Goal: Task Accomplishment & Management: Manage account settings

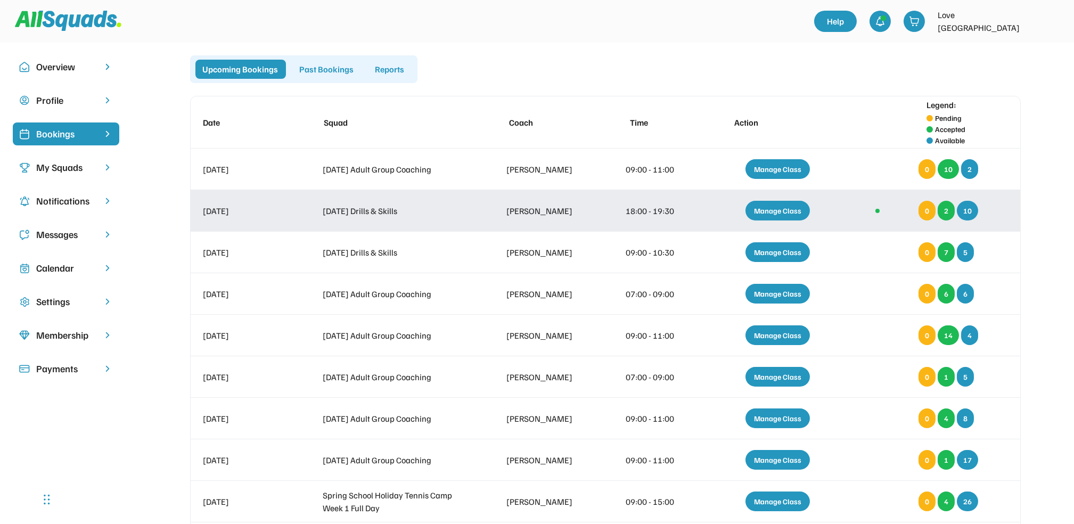
click at [796, 209] on div "Manage Class" at bounding box center [778, 211] width 64 height 20
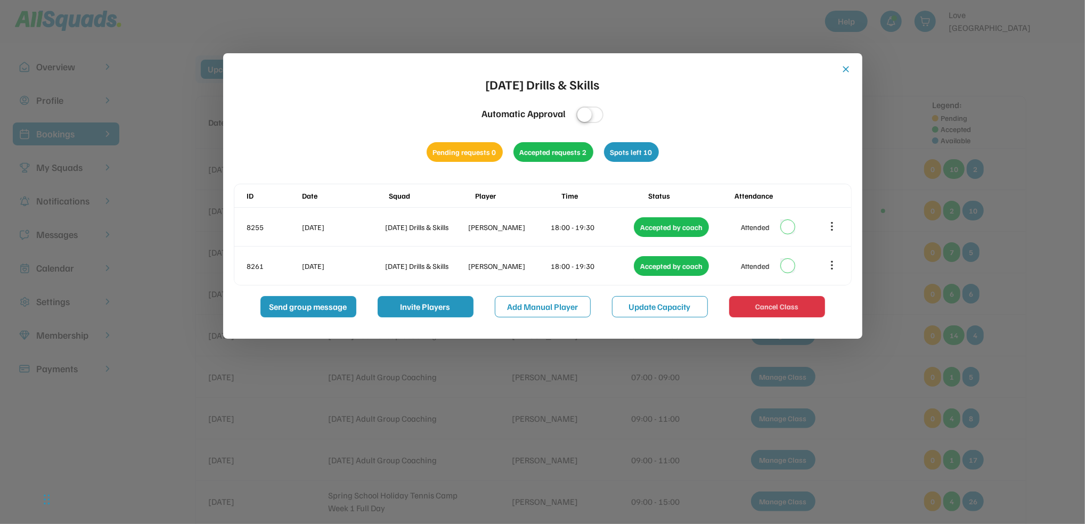
click at [846, 71] on button "close" at bounding box center [846, 69] width 11 height 11
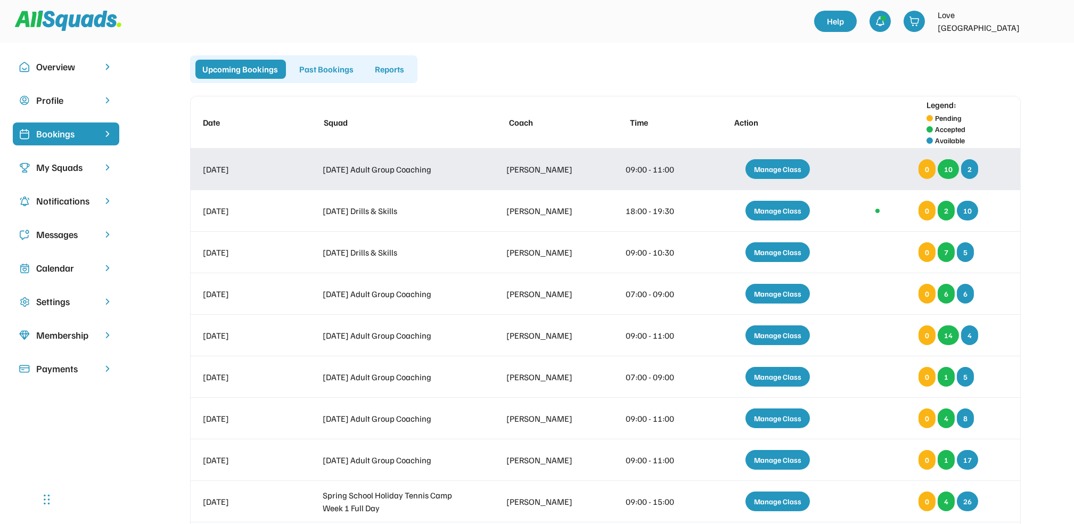
click at [761, 170] on div "Manage Class" at bounding box center [778, 169] width 64 height 20
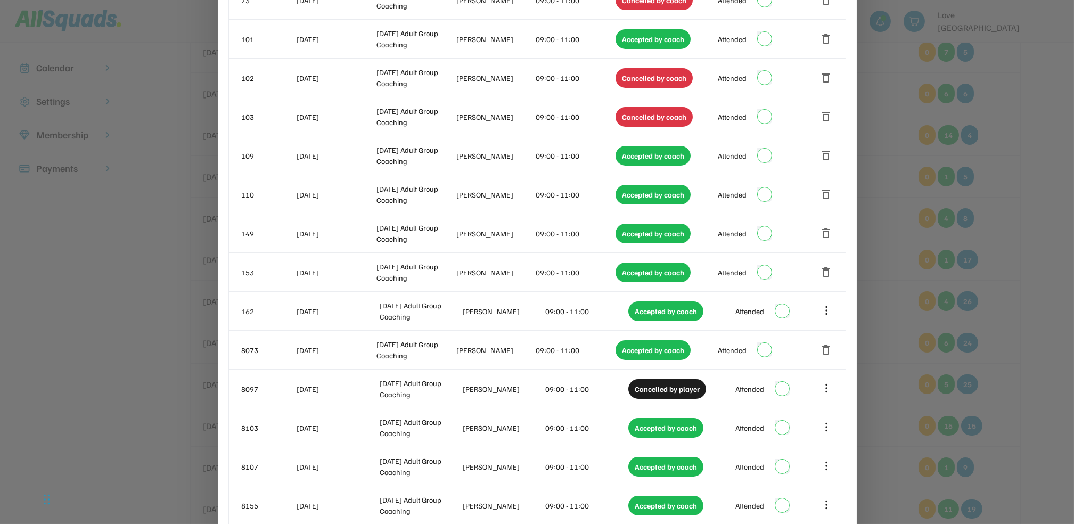
scroll to position [203, 0]
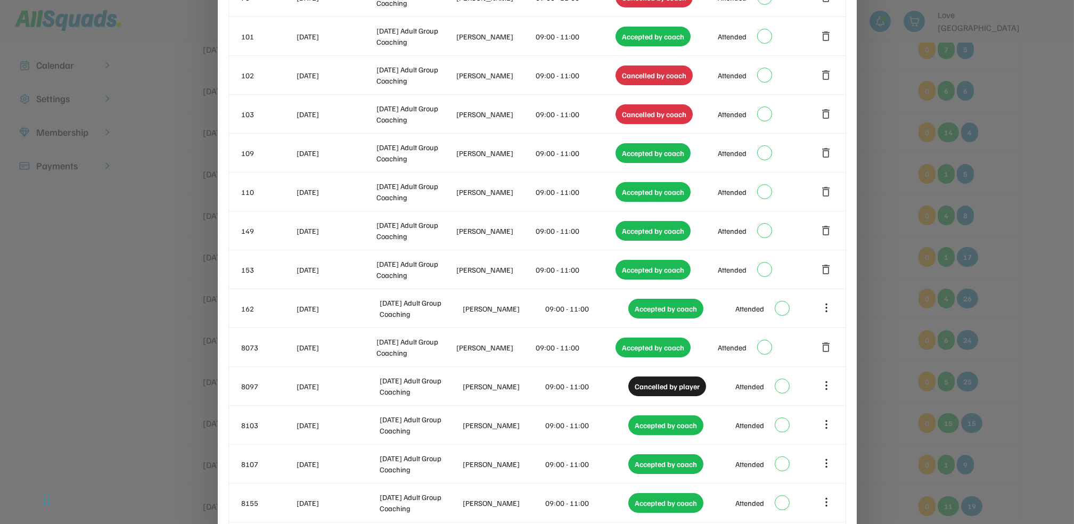
click at [1006, 213] on div at bounding box center [537, 262] width 1074 height 524
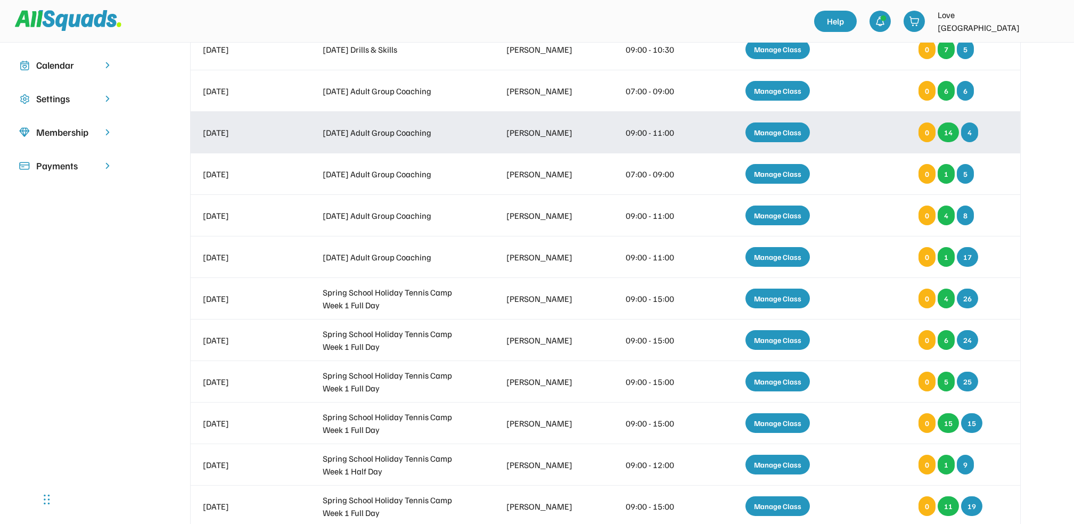
click at [777, 127] on div "Manage Class" at bounding box center [778, 133] width 64 height 20
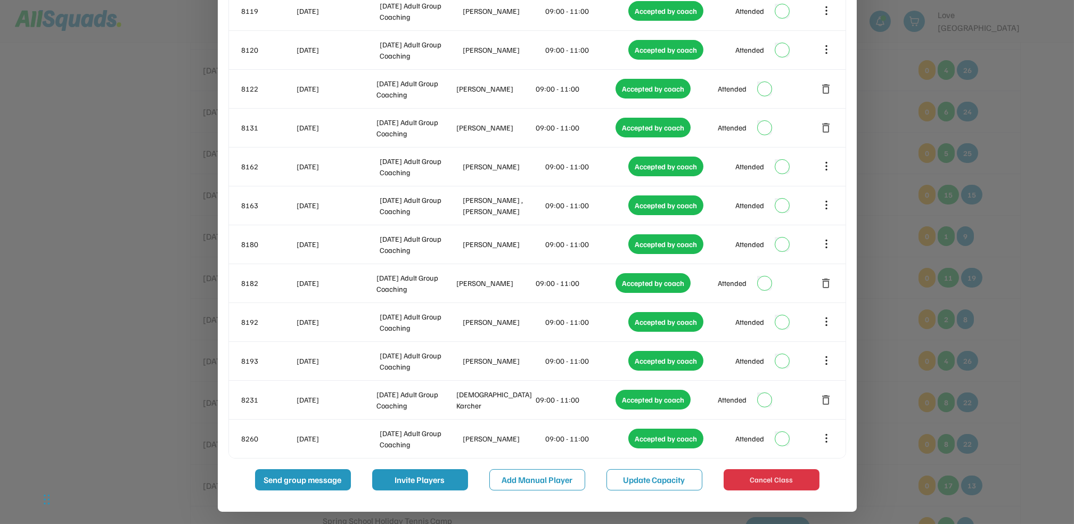
scroll to position [432, 0]
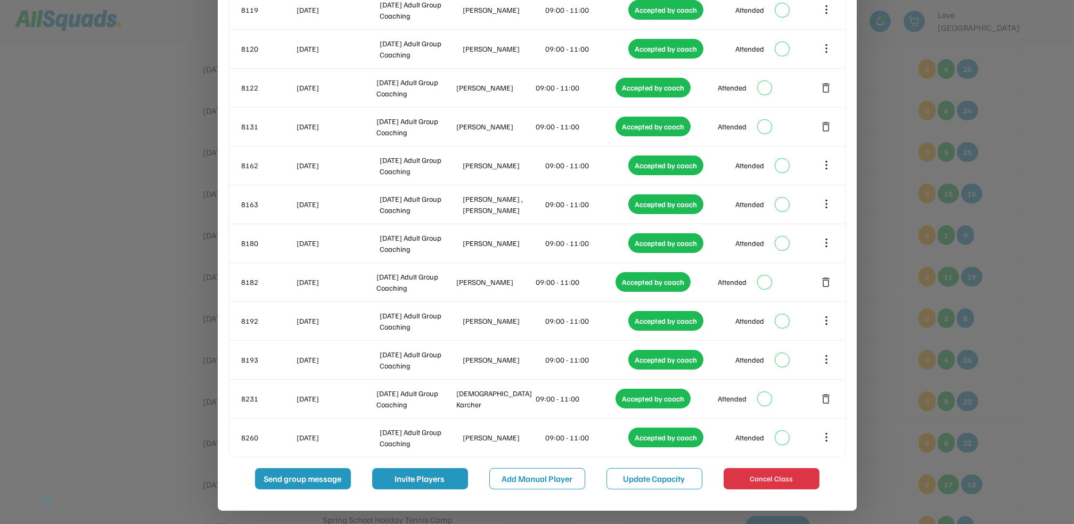
drag, startPoint x: 1012, startPoint y: 235, endPoint x: 1024, endPoint y: 232, distance: 12.0
click at [1033, 232] on div at bounding box center [537, 262] width 1074 height 524
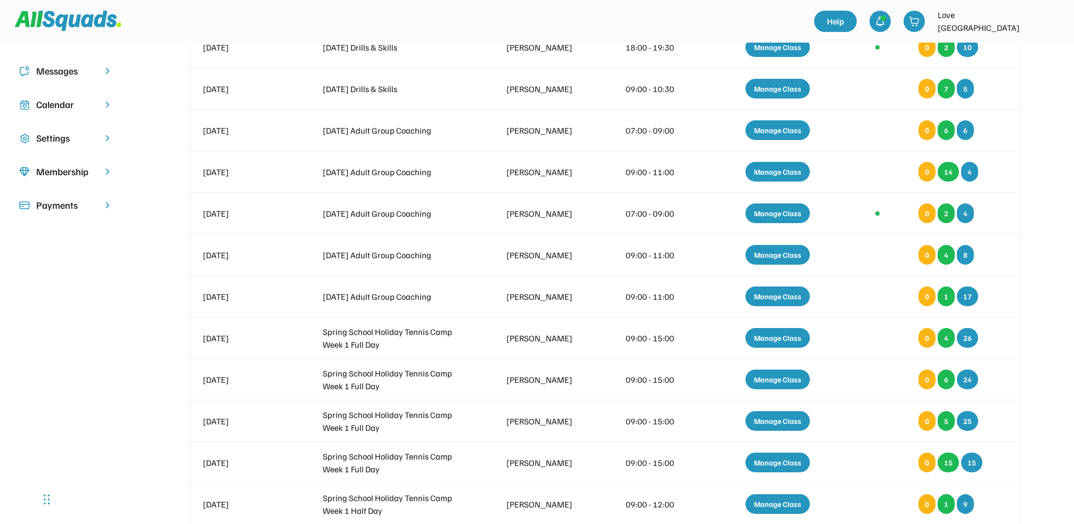
scroll to position [0, 0]
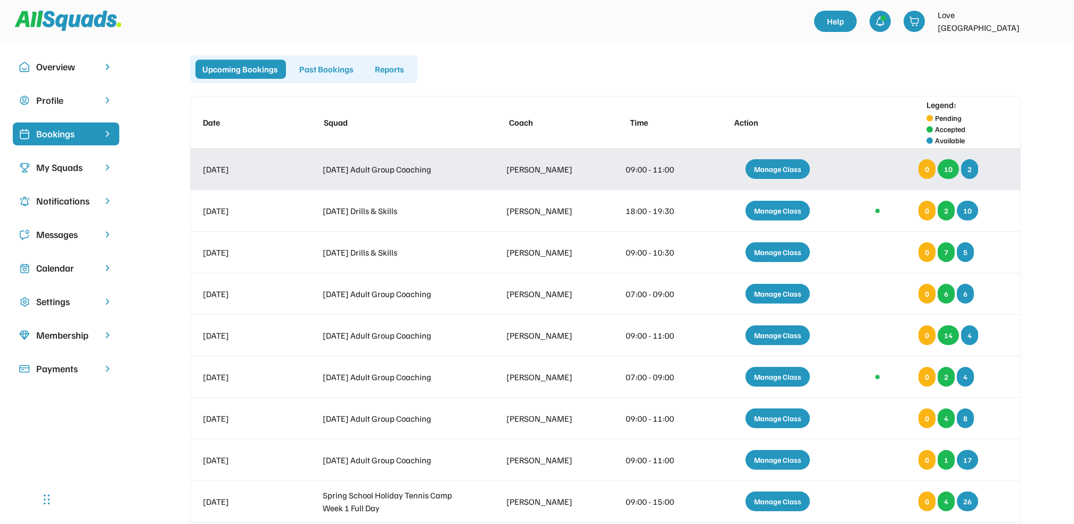
click at [782, 171] on div "Manage Class" at bounding box center [778, 169] width 64 height 20
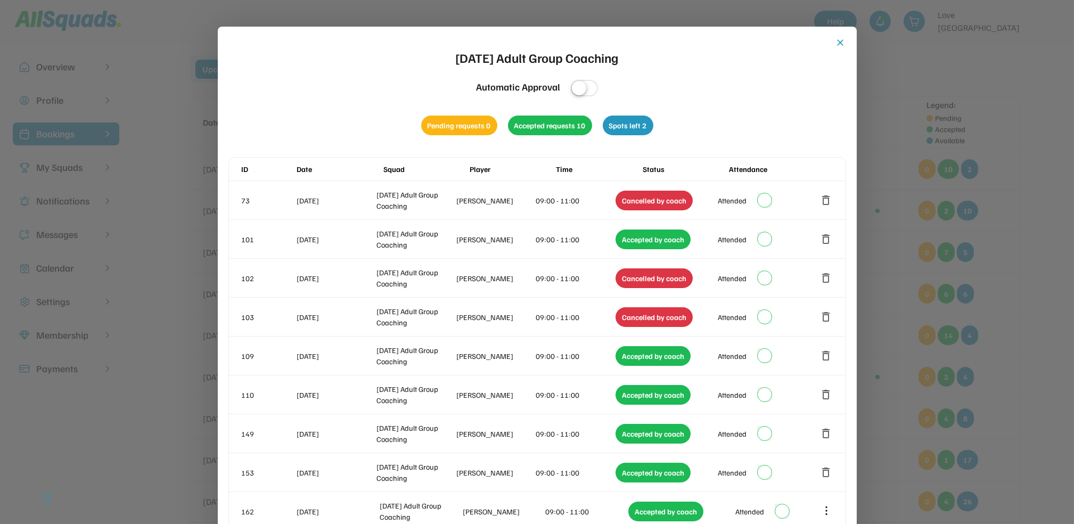
click at [840, 40] on button "close" at bounding box center [841, 42] width 11 height 11
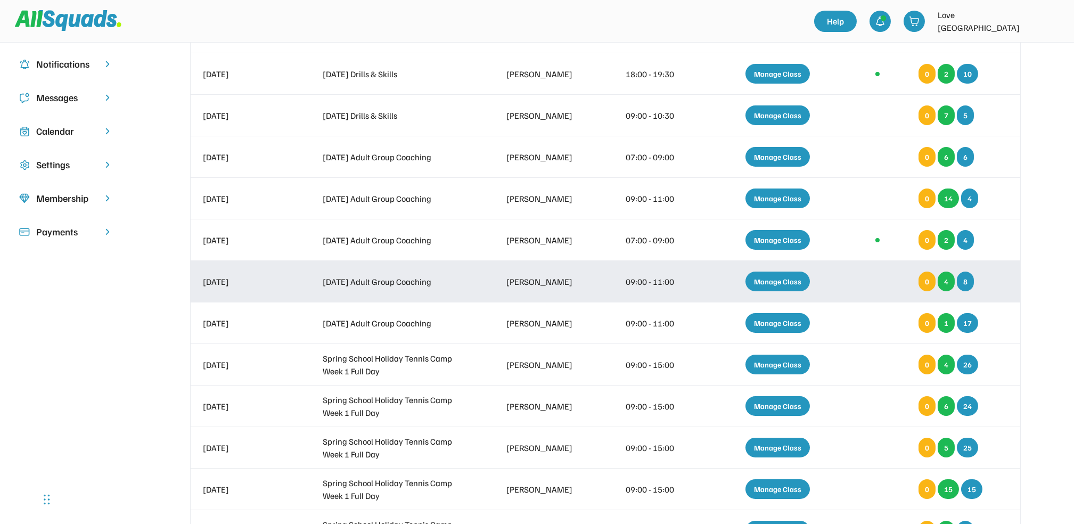
scroll to position [142, 0]
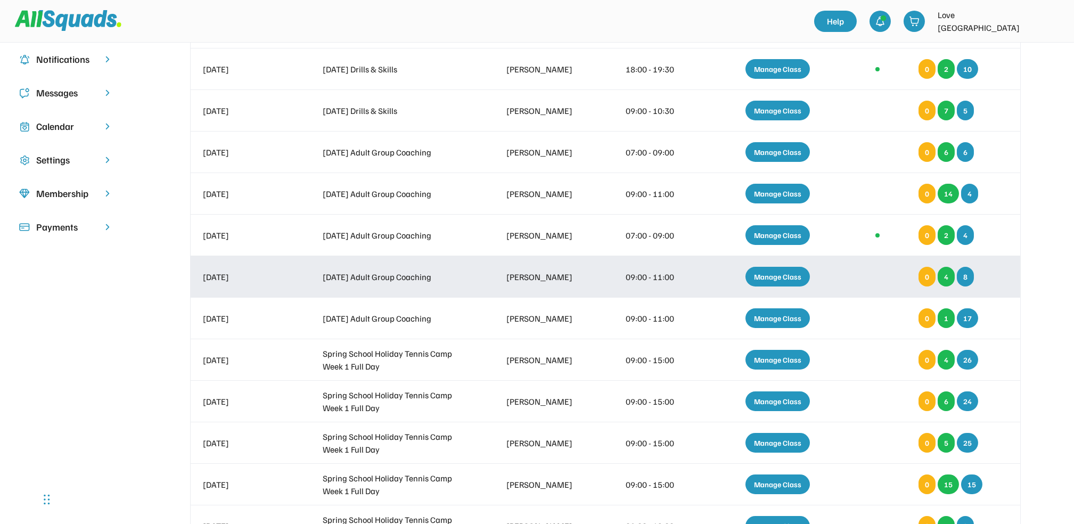
click at [773, 275] on div "Manage Class" at bounding box center [778, 277] width 64 height 20
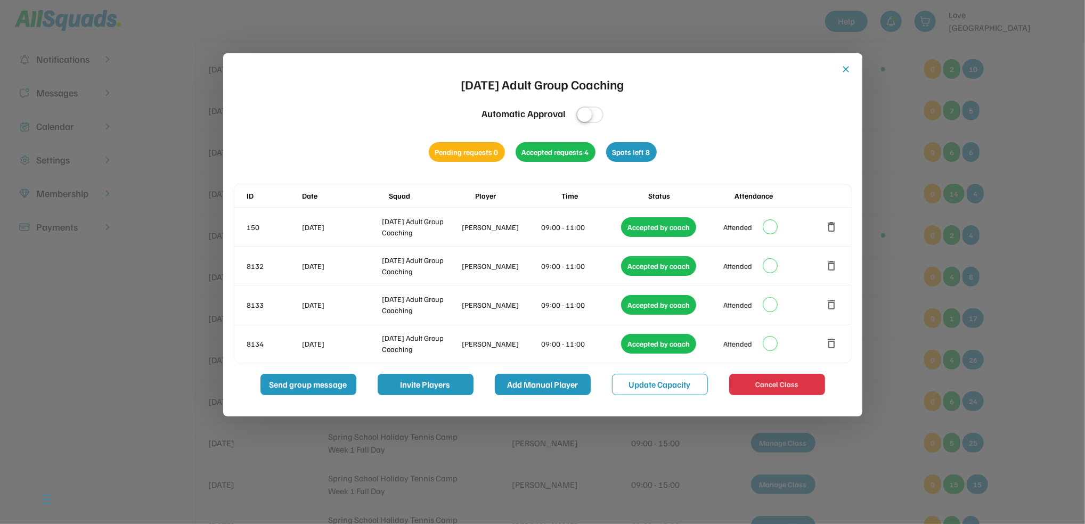
click at [534, 379] on button "Add Manual Player" at bounding box center [543, 384] width 96 height 21
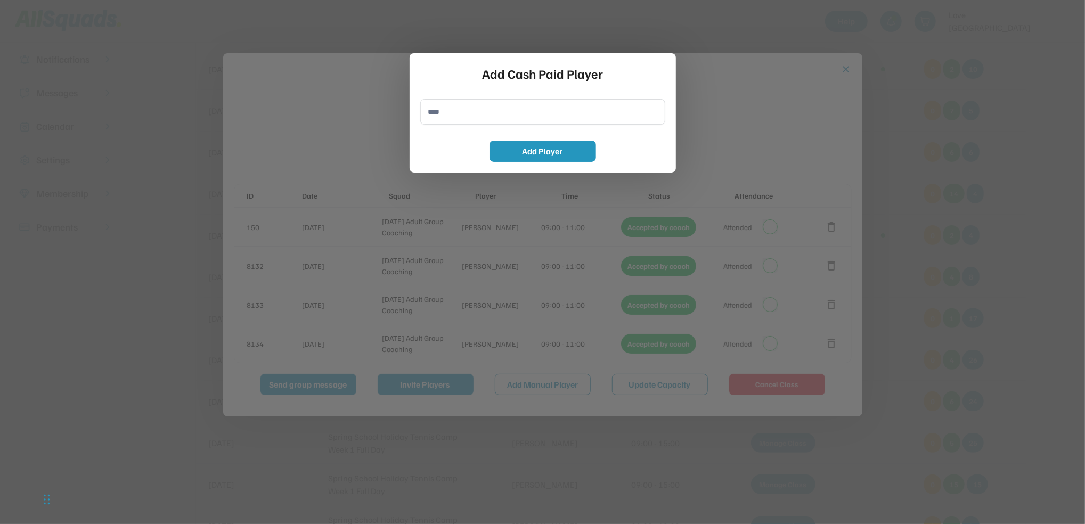
click at [427, 120] on input "input" at bounding box center [542, 112] width 245 height 26
type input "**********"
click at [579, 149] on button "Add Player" at bounding box center [542, 151] width 107 height 21
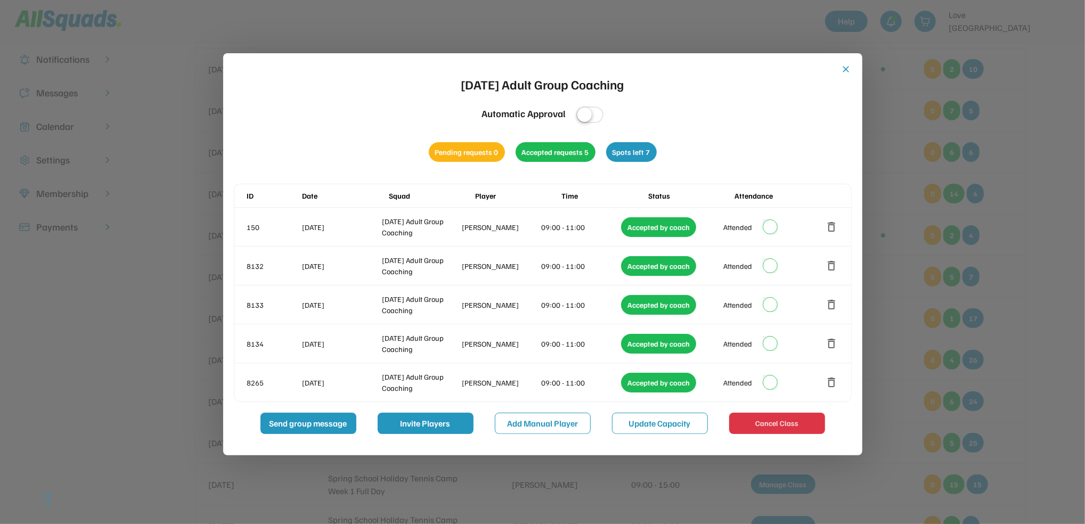
click at [839, 67] on div "close [DATE] Adult Group Coaching Automatic Approval Pending requests 0 Accepte…" at bounding box center [543, 249] width 618 height 370
click at [845, 68] on button "close" at bounding box center [846, 69] width 11 height 11
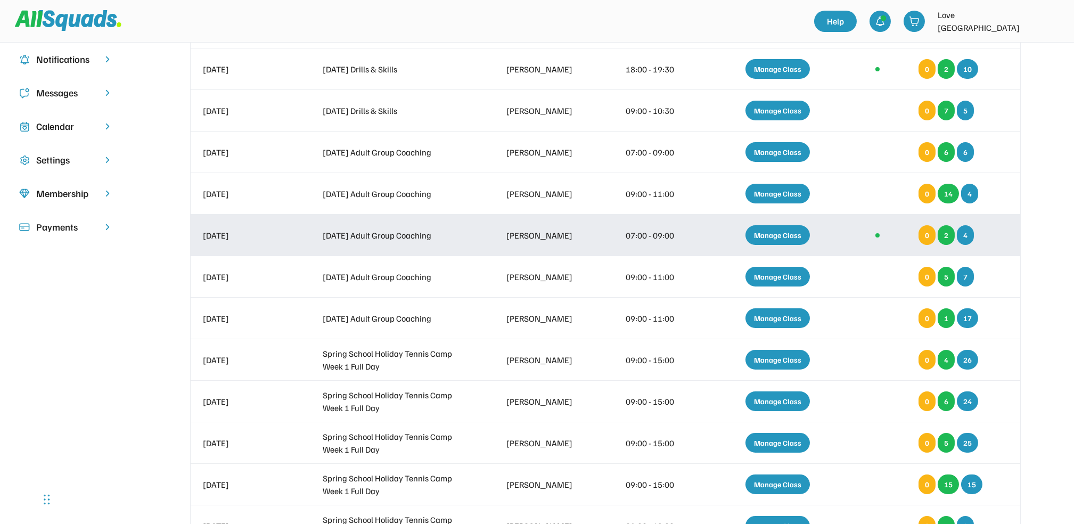
scroll to position [0, 0]
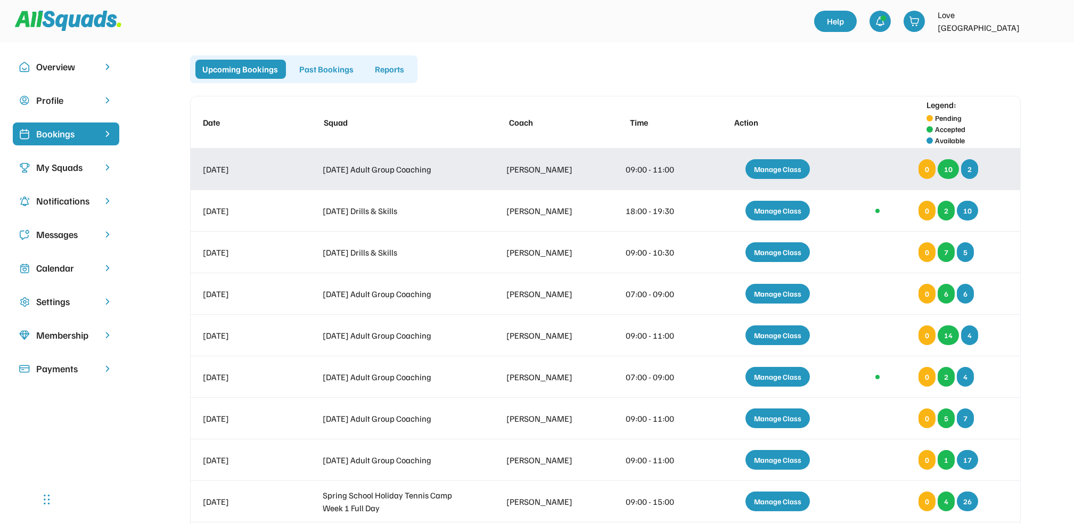
click at [790, 164] on div "Manage Class" at bounding box center [778, 169] width 64 height 20
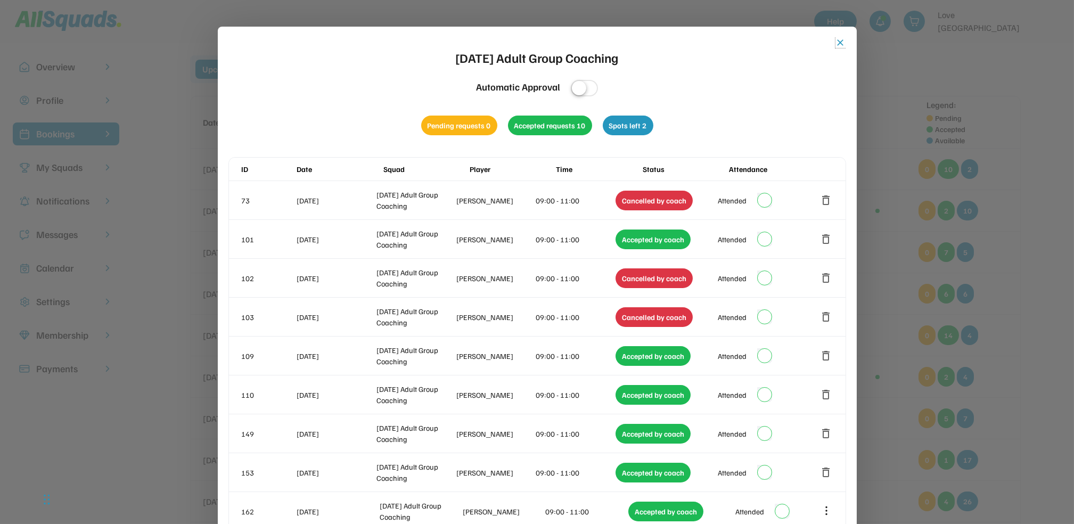
click at [840, 45] on button "close" at bounding box center [841, 42] width 11 height 11
